Goal: Task Accomplishment & Management: Manage account settings

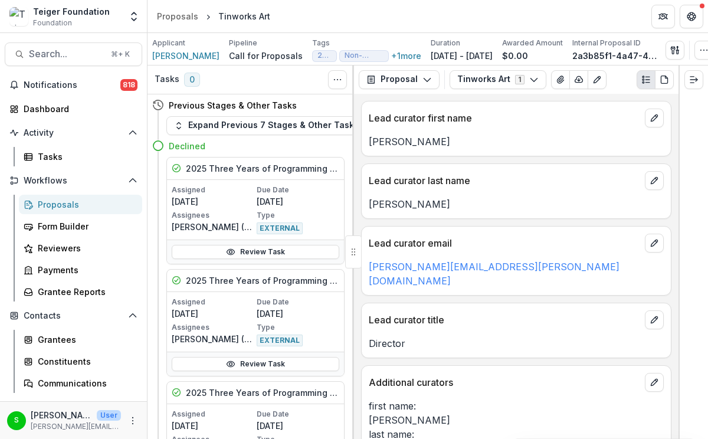
click at [57, 197] on link "Proposals" at bounding box center [80, 204] width 123 height 19
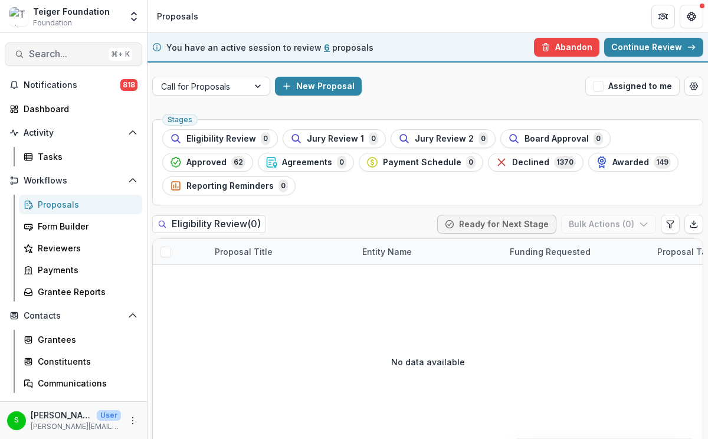
click at [61, 55] on span "Search..." at bounding box center [66, 53] width 75 height 11
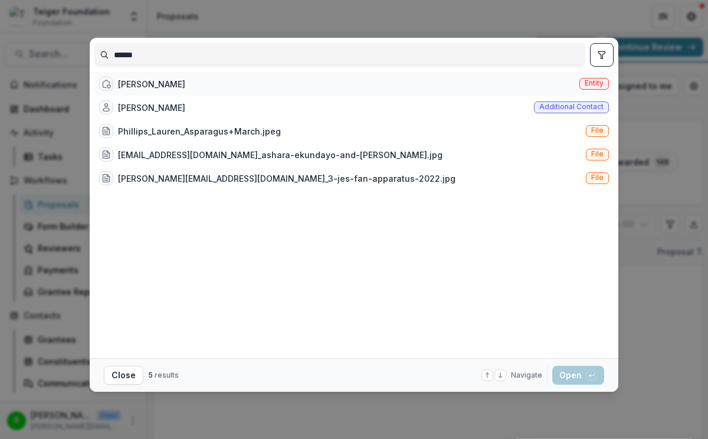
type input "******"
click at [130, 90] on div "[PERSON_NAME]" at bounding box center [151, 84] width 67 height 12
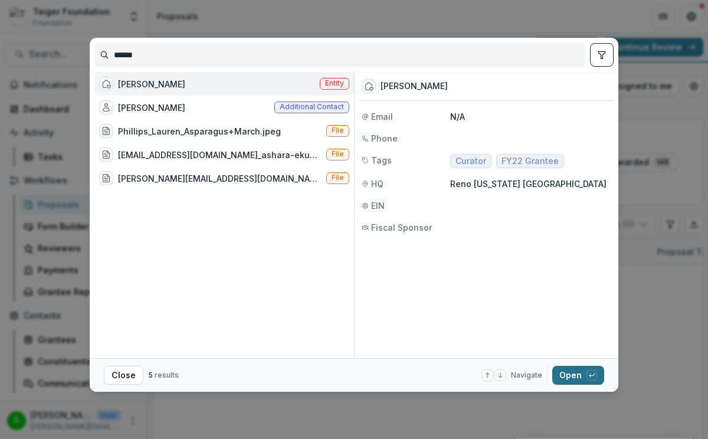
click at [570, 384] on button "Open with enter key" at bounding box center [579, 375] width 52 height 19
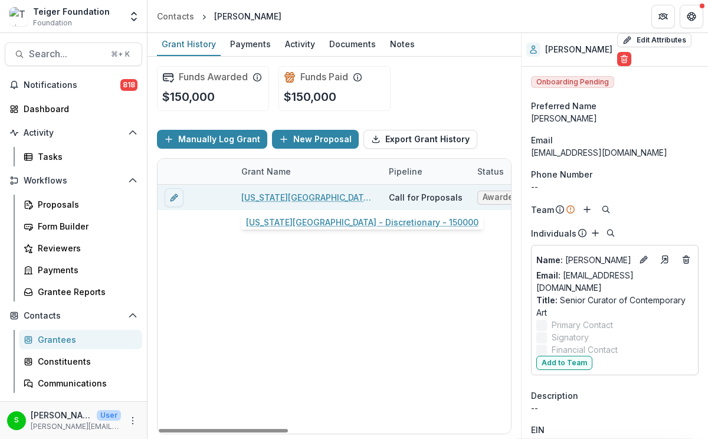
click at [321, 193] on link "[US_STATE][GEOGRAPHIC_DATA] - Discretionary - 150000" at bounding box center [307, 197] width 133 height 12
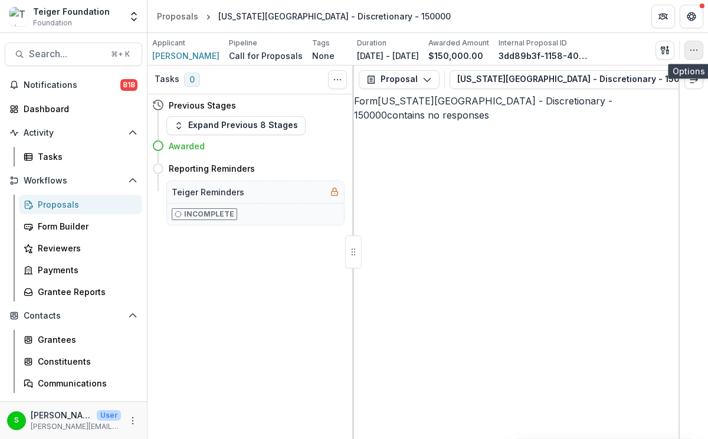
click at [685, 54] on button "button" at bounding box center [694, 50] width 19 height 19
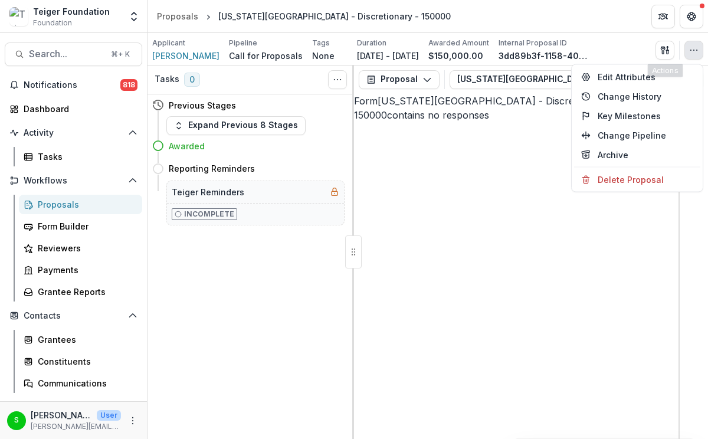
click at [424, 122] on div "Form [US_STATE] Museum of Art - Discretionary - 150000 contains no responses" at bounding box center [516, 108] width 325 height 28
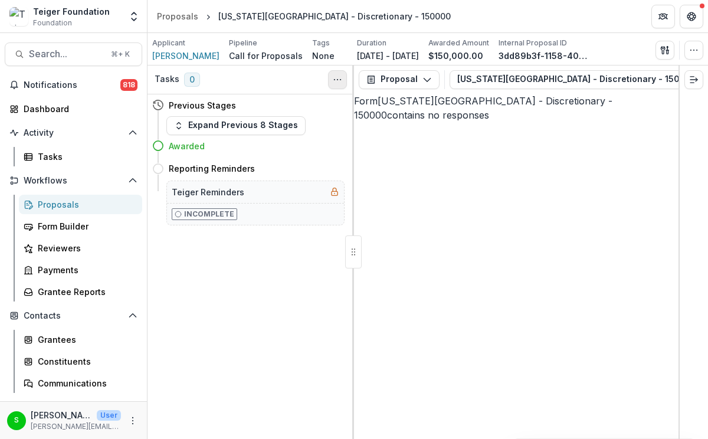
click at [333, 86] on button "Toggle View Cancelled Tasks" at bounding box center [337, 79] width 19 height 19
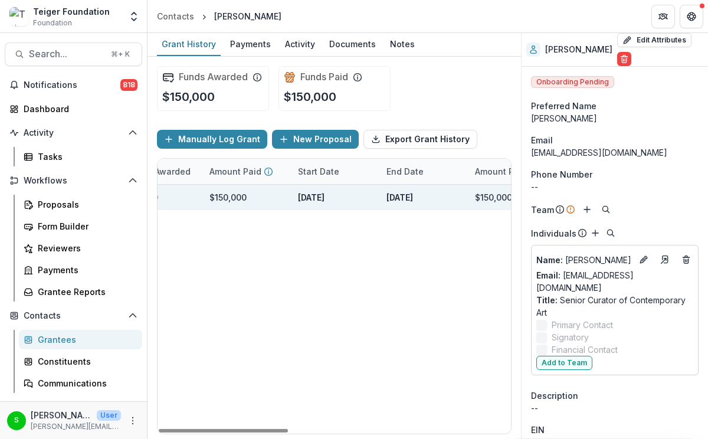
scroll to position [0, 608]
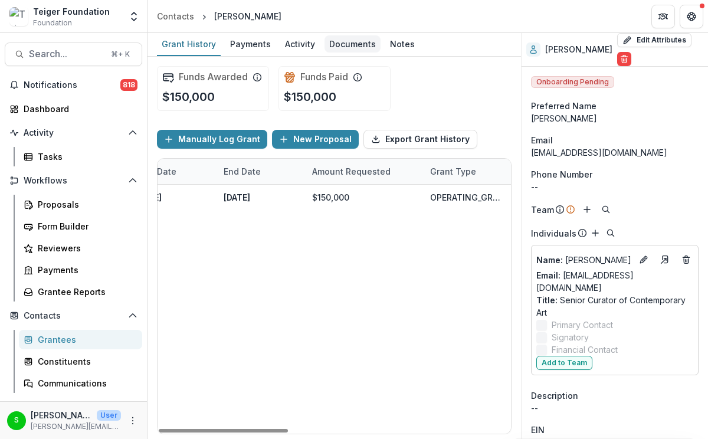
click at [349, 38] on div "Documents" at bounding box center [353, 43] width 56 height 17
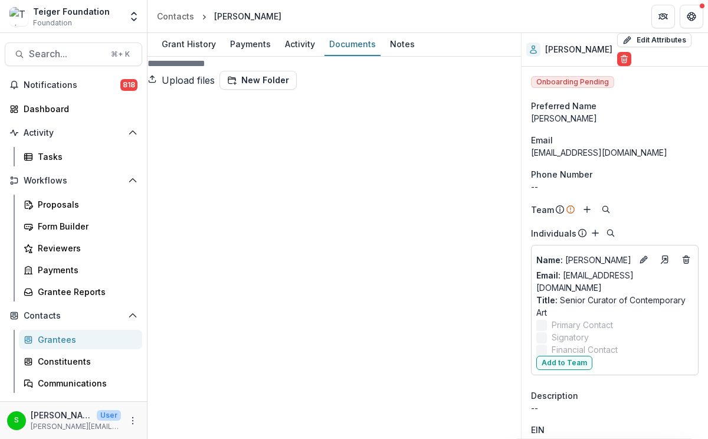
click at [164, 115] on icon at bounding box center [335, 277] width 374 height 374
click at [215, 76] on button "Upload files" at bounding box center [181, 80] width 67 height 19
type input "**********"
